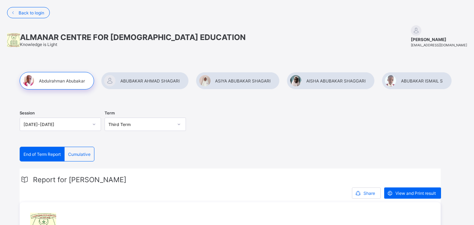
click at [168, 82] on div at bounding box center [145, 81] width 88 height 18
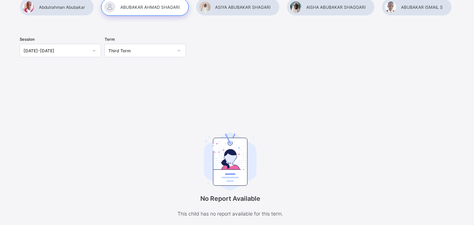
scroll to position [77, 0]
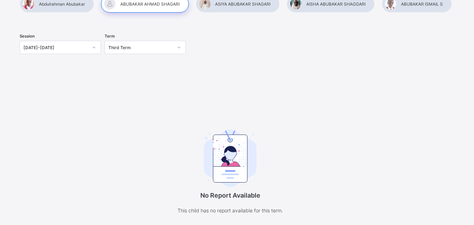
click at [179, 47] on icon at bounding box center [179, 47] width 4 height 7
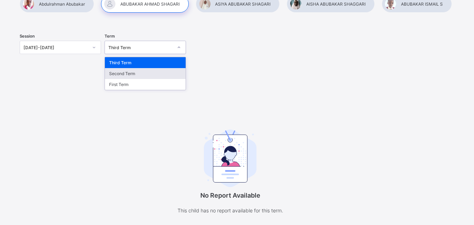
click at [168, 72] on div "Second Term" at bounding box center [145, 73] width 81 height 11
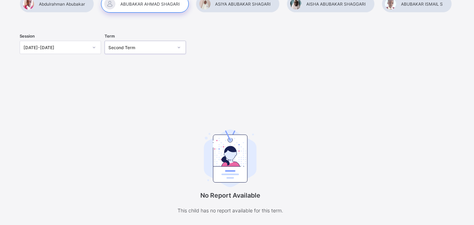
click at [96, 47] on icon at bounding box center [94, 47] width 4 height 7
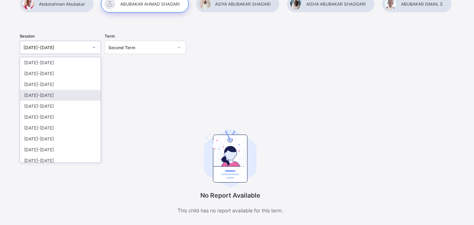
click at [90, 98] on div "[DATE]-[DATE]" at bounding box center [60, 95] width 81 height 11
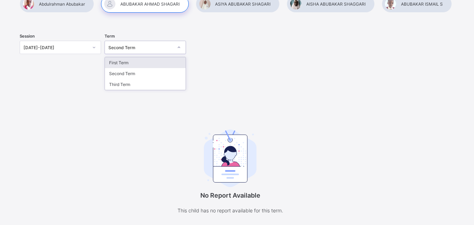
click at [173, 46] on div at bounding box center [179, 47] width 12 height 11
click at [173, 62] on div "First Term" at bounding box center [145, 62] width 81 height 11
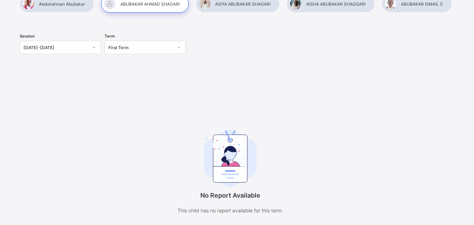
click at [228, 10] on div at bounding box center [238, 4] width 84 height 18
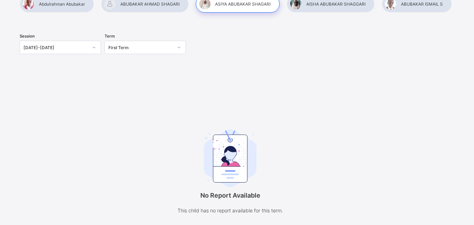
click at [314, 4] on div at bounding box center [331, 4] width 88 height 18
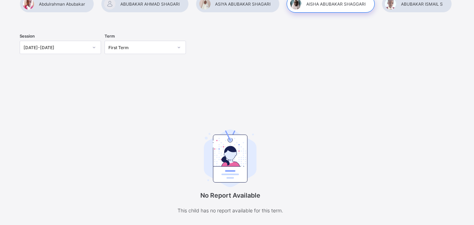
click at [404, 3] on div at bounding box center [417, 4] width 70 height 18
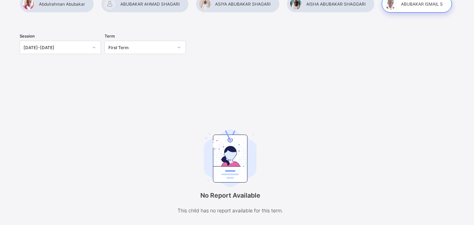
scroll to position [0, 0]
